Goal: Find specific page/section: Find specific page/section

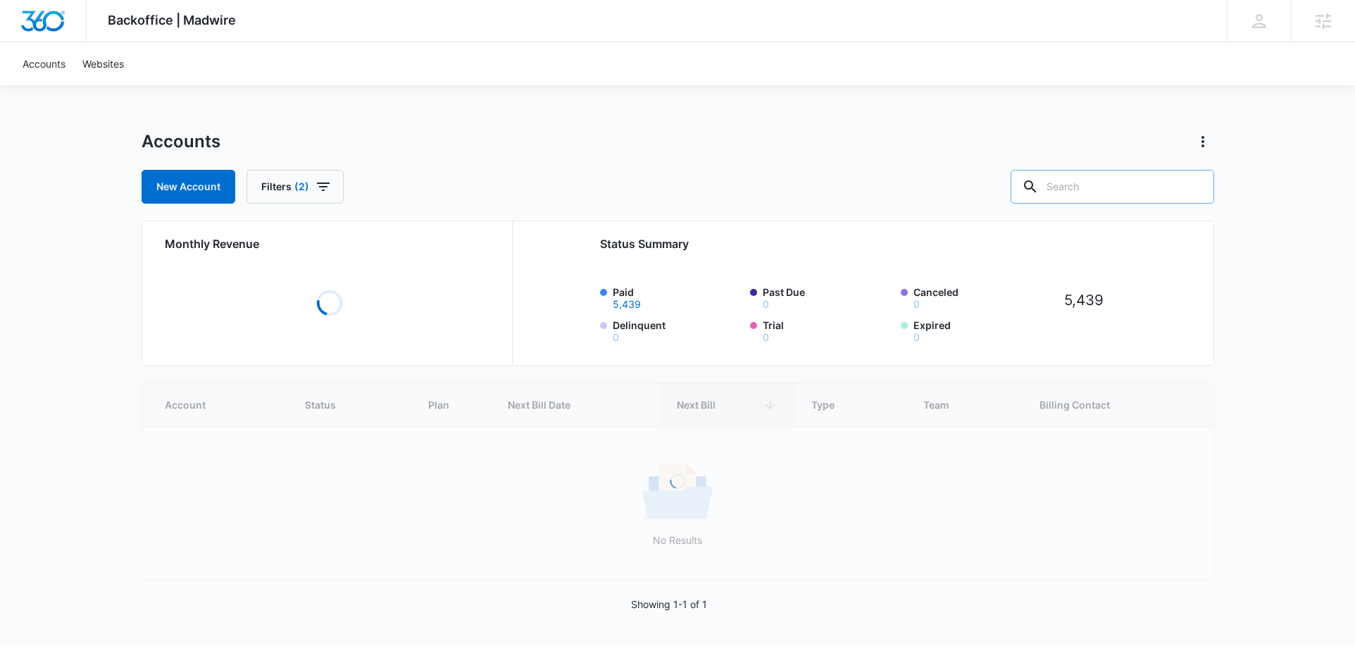
click at [1115, 180] on input "text" at bounding box center [1111, 187] width 203 height 34
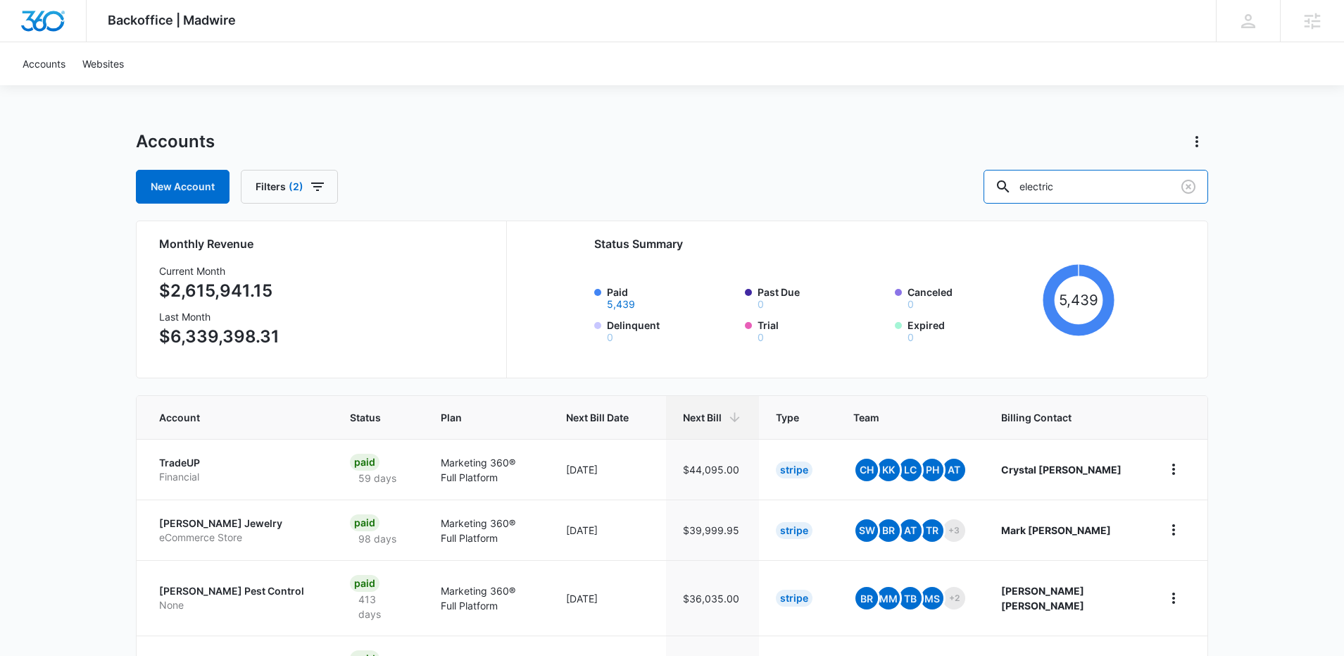
type input "electric"
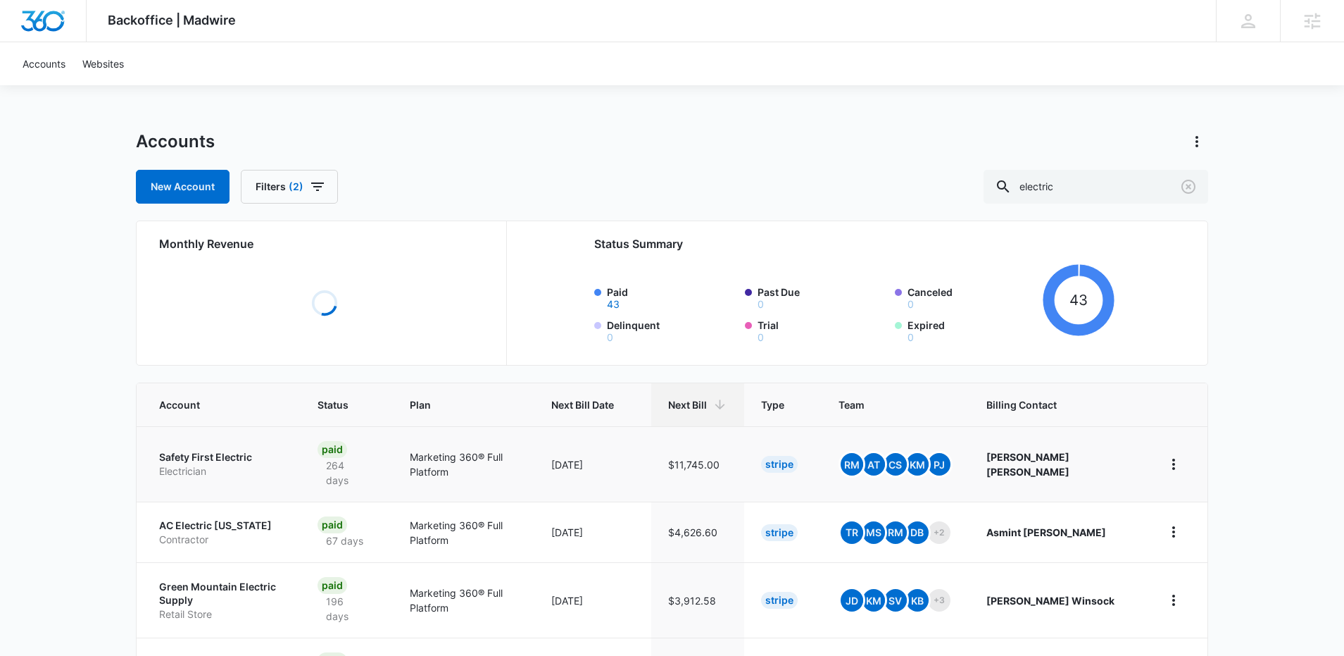
click at [230, 451] on p "Safety First Electric" at bounding box center [221, 457] width 125 height 14
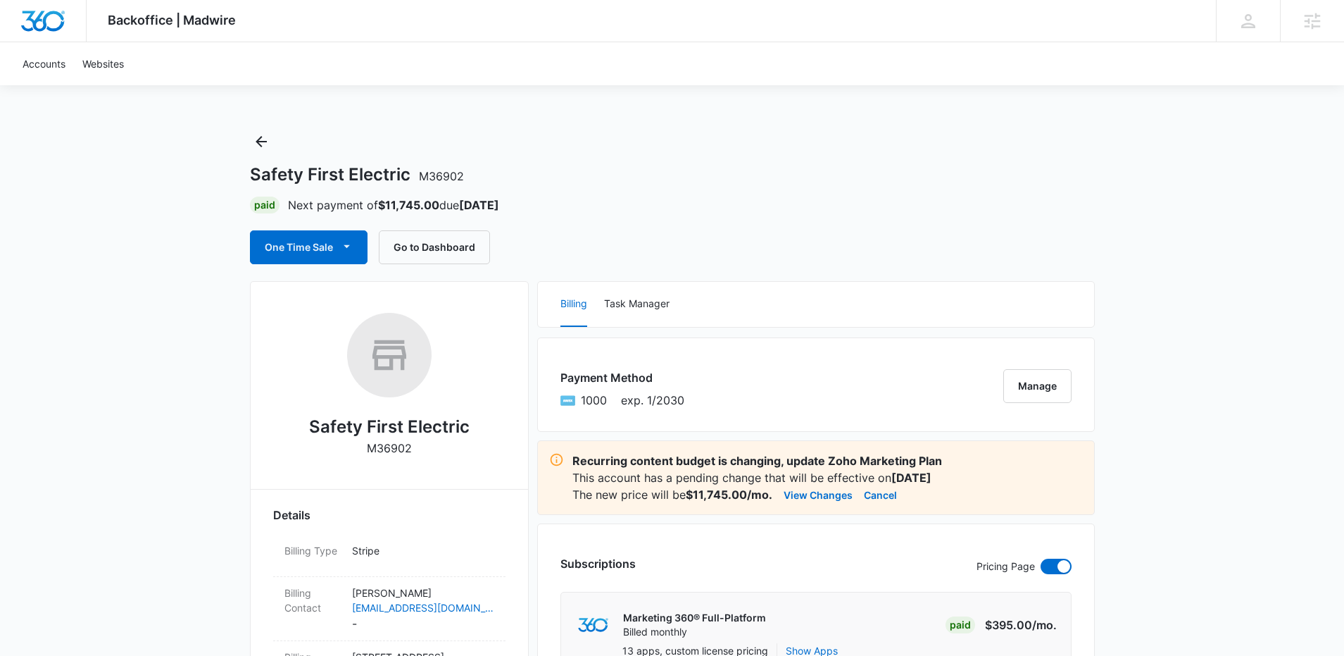
click at [318, 175] on h1 "Safety First Electric M36902" at bounding box center [357, 174] width 214 height 21
click at [409, 165] on h1 "Safety First Electric M36902" at bounding box center [357, 174] width 214 height 21
drag, startPoint x: 410, startPoint y: 169, endPoint x: 266, endPoint y: 169, distance: 143.6
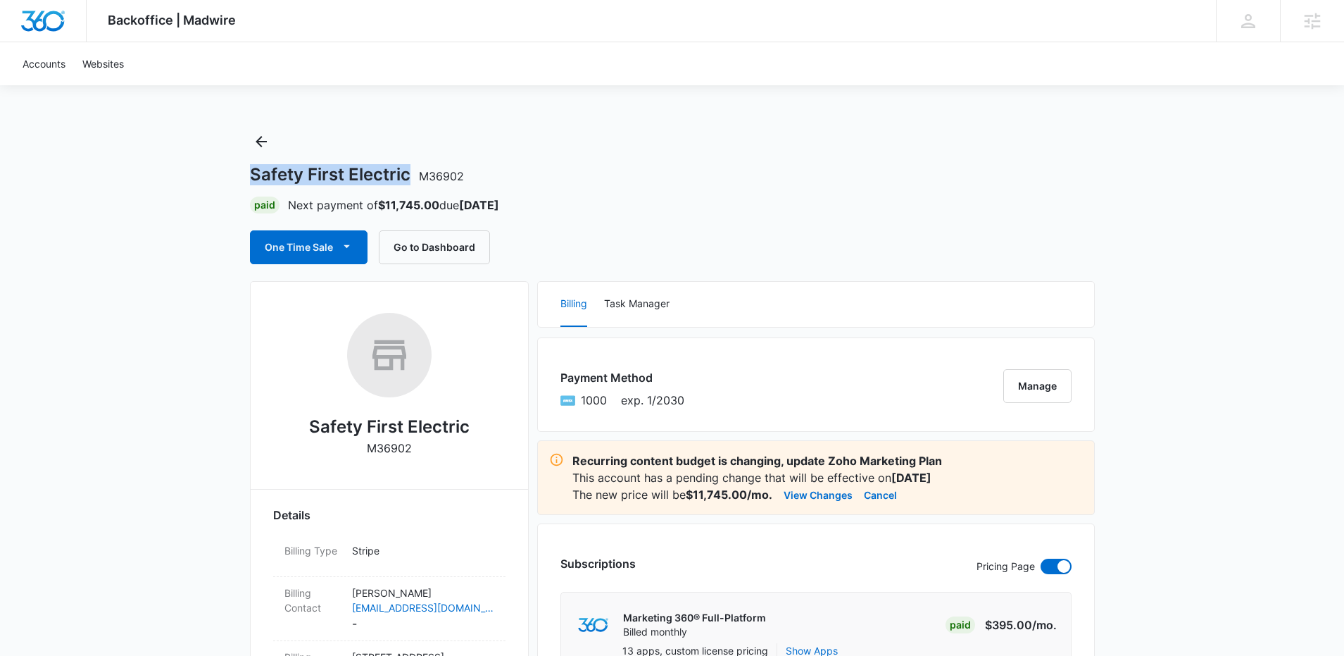
copy h1 "Safety First Electric"
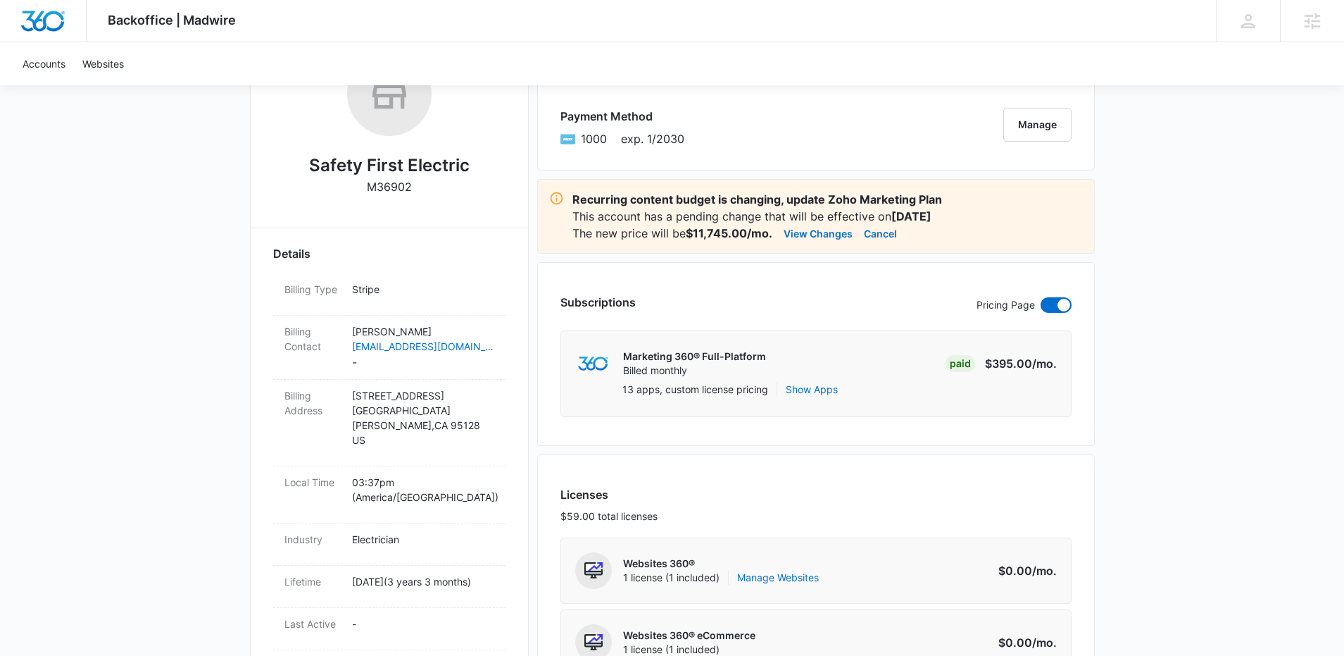
scroll to position [77, 0]
